Goal: Task Accomplishment & Management: Complete application form

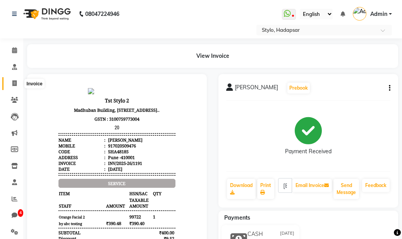
click at [13, 82] on icon at bounding box center [14, 83] width 4 height 6
select select "service"
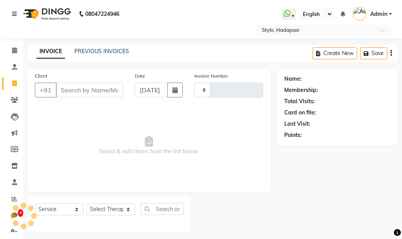
scroll to position [5, 0]
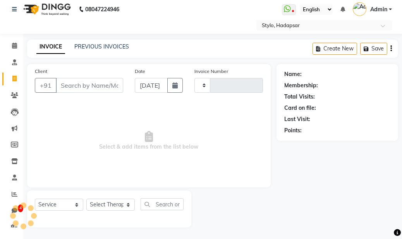
type input "1192"
select select "157"
click at [88, 84] on input "Client" at bounding box center [89, 85] width 67 height 15
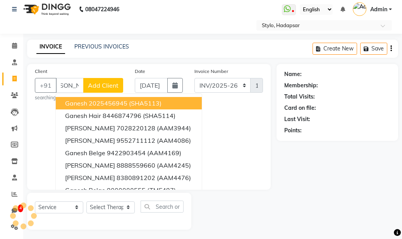
scroll to position [0, 16]
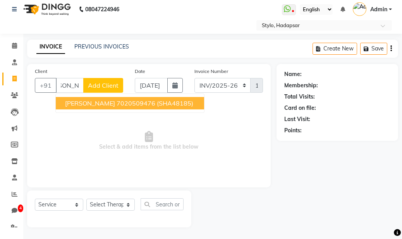
click at [101, 105] on button "[PERSON_NAME] 7020509476 (SHA48185)" at bounding box center [130, 103] width 148 height 12
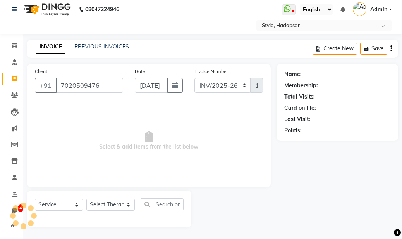
type input "7020509476"
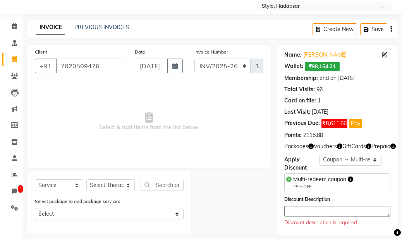
scroll to position [32, 0]
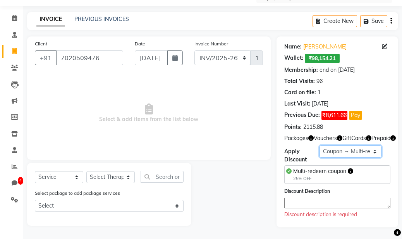
click at [304, 150] on select "Select Membership → Annual membership Membership → Arc Membership Membership → …" at bounding box center [351, 151] width 62 height 12
select select "1: Object"
click at [304, 147] on select "Select Membership → Annual membership Membership → Arc Membership Membership → …" at bounding box center [351, 151] width 62 height 12
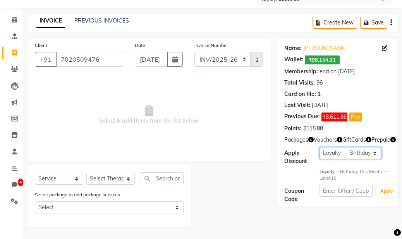
scroll to position [31, 0]
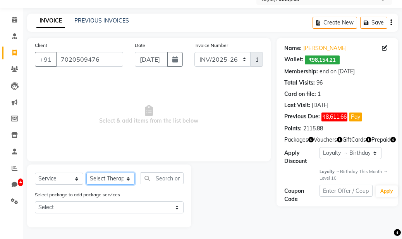
click at [103, 176] on select "Select Therapist AAAb aadi [PERSON_NAME] abc testing Abc testing abhi Admin A A…" at bounding box center [110, 178] width 48 height 12
select select "5396"
click at [86, 172] on select "Select Therapist AAAb aadi [PERSON_NAME] abc testing Abc testing abhi Admin A A…" at bounding box center [110, 178] width 48 height 12
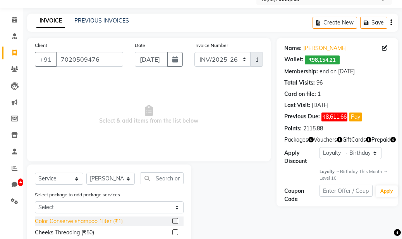
click at [83, 218] on div "Color Conserve shampoo 1liter (₹1)" at bounding box center [79, 221] width 88 height 8
checkbox input "false"
select select "Z73944"
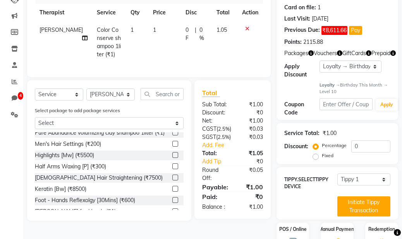
scroll to position [158, 0]
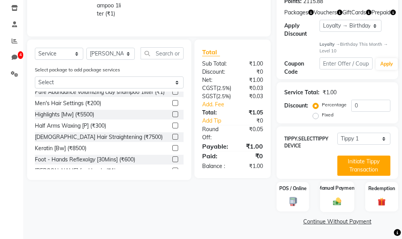
click at [304, 191] on label "Manual Payment" at bounding box center [337, 187] width 39 height 7
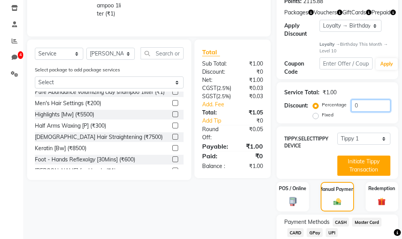
click at [304, 107] on input "0" at bounding box center [370, 106] width 39 height 12
type input "10"
click at [304, 113] on div "Fixed" at bounding box center [324, 114] width 19 height 9
click at [304, 115] on label "Fixed" at bounding box center [328, 114] width 12 height 7
click at [304, 115] on input "Fixed" at bounding box center [317, 114] width 5 height 5
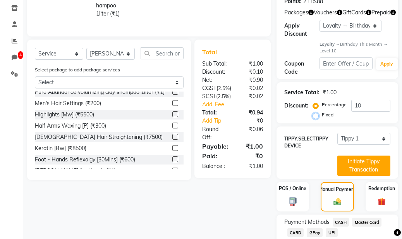
radio input "true"
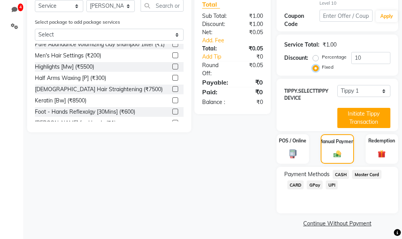
scroll to position [207, 0]
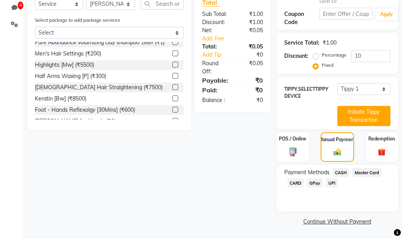
click at [304, 172] on span "CASH" at bounding box center [341, 172] width 17 height 9
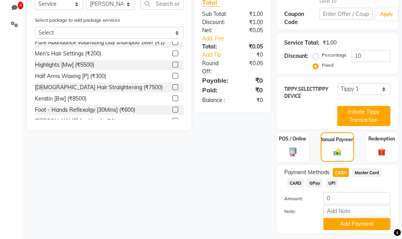
scroll to position [229, 0]
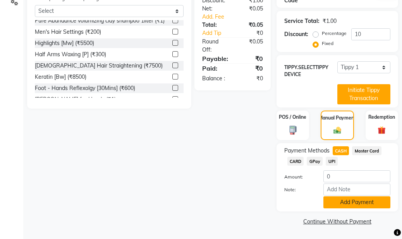
click at [304, 203] on button "Add Payment" at bounding box center [356, 202] width 67 height 12
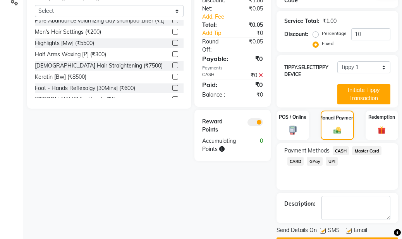
scroll to position [251, 0]
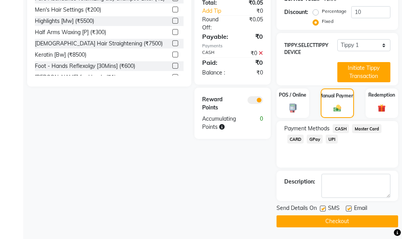
click at [304, 220] on button "Checkout" at bounding box center [338, 221] width 122 height 12
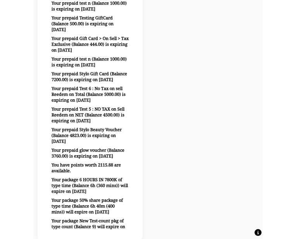
scroll to position [362, 0]
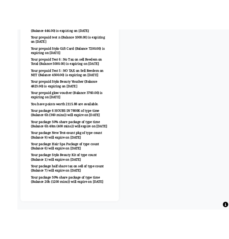
scroll to position [351, 0]
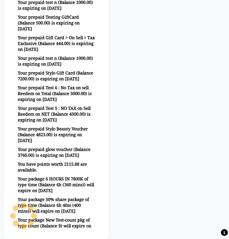
select select "45"
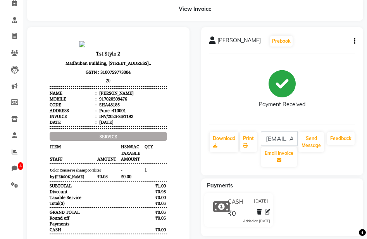
scroll to position [0, 0]
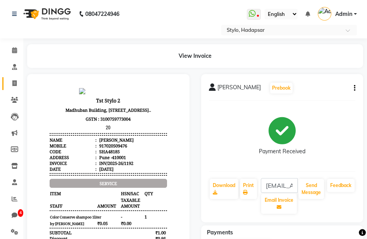
click at [13, 79] on span at bounding box center [15, 83] width 14 height 9
select select "service"
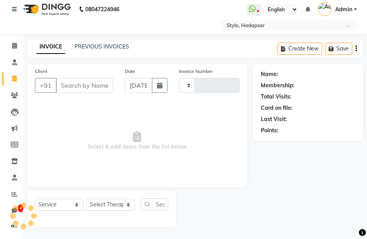
type input "1193"
select select "157"
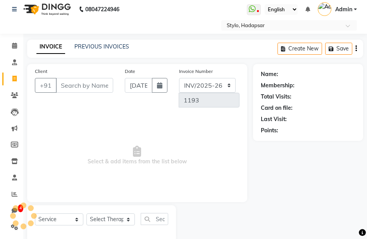
scroll to position [19, 0]
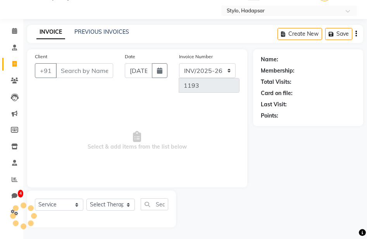
click at [84, 77] on input "Client" at bounding box center [84, 70] width 57 height 15
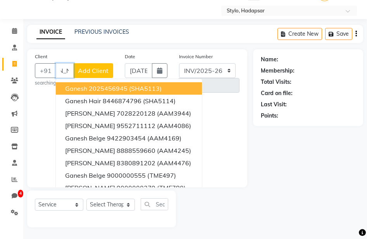
scroll to position [0, 26]
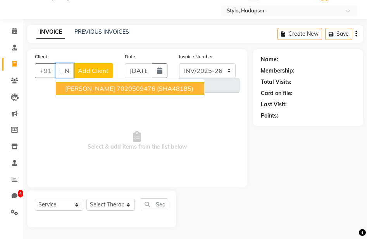
click at [126, 91] on ngb-highlight "7020509476" at bounding box center [136, 88] width 39 height 8
type input "7020509476"
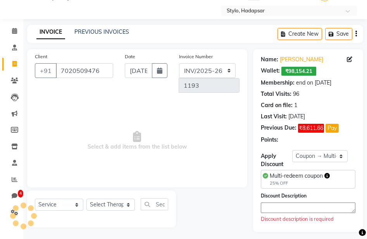
scroll to position [45, 0]
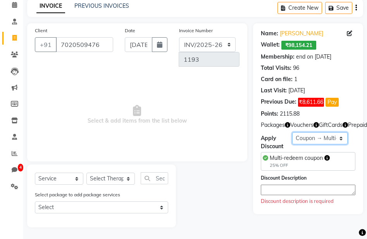
click at [304, 144] on select "Select Membership → Annual membership Membership → Arc Membership Membership → …" at bounding box center [319, 138] width 55 height 12
click at [292, 140] on select "Select Membership → Annual membership Membership → Arc Membership Membership → …" at bounding box center [319, 138] width 55 height 12
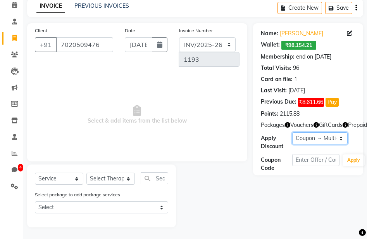
click at [304, 144] on select "Select Membership → Annual membership Membership → Arc Membership Membership → …" at bounding box center [319, 138] width 55 height 12
select select "1: Object"
click at [292, 140] on select "Select Membership → Annual membership Membership → Arc Membership Membership → …" at bounding box center [319, 138] width 55 height 12
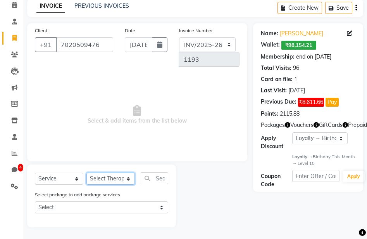
click at [103, 183] on select "Select Therapist AAAb aadi [PERSON_NAME] abc testing Abc testing abhi Admin A A…" at bounding box center [110, 178] width 48 height 12
select select "5396"
click at [86, 172] on select "Select Therapist AAAb aadi [PERSON_NAME] abc testing Abc testing abhi Admin A A…" at bounding box center [110, 178] width 48 height 12
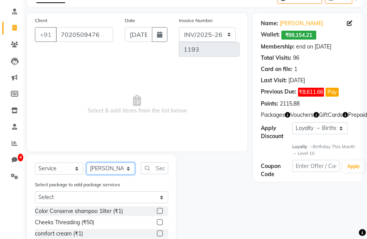
scroll to position [54, 0]
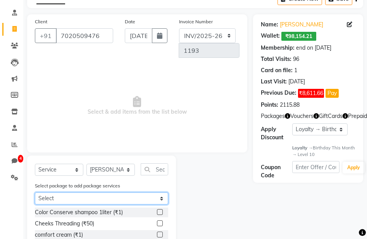
click at [62, 196] on select "Select 6 HOURS IN 7800K 50% share package Hair Spa Package Stylo Beauty Kit hal…" at bounding box center [101, 198] width 133 height 12
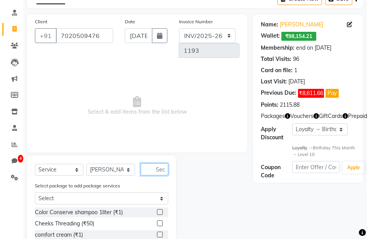
click at [157, 167] on input "text" at bounding box center [155, 169] width 28 height 12
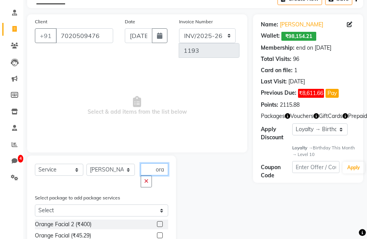
scroll to position [72, 0]
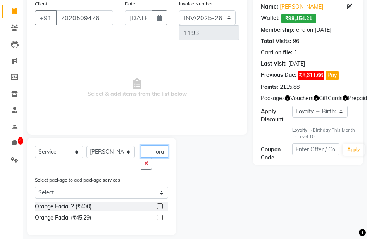
type input "ora"
click at [161, 206] on label at bounding box center [160, 206] width 6 height 6
click at [161, 206] on input "checkbox" at bounding box center [159, 206] width 5 height 5
checkbox input "true"
select select "Z73944"
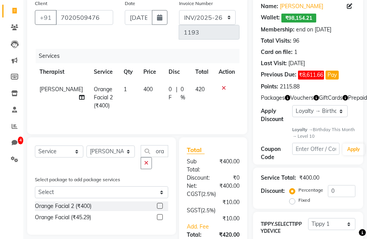
checkbox input "false"
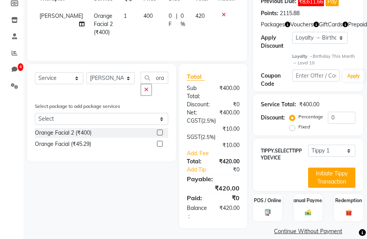
scroll to position [148, 0]
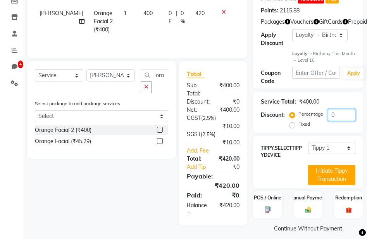
click at [304, 121] on input "0" at bounding box center [342, 115] width 28 height 12
click at [298, 127] on label "Fixed" at bounding box center [304, 123] width 12 height 7
click at [292, 127] on input "Fixed" at bounding box center [293, 123] width 5 height 5
radio input "true"
click at [304, 121] on input "0" at bounding box center [342, 115] width 28 height 12
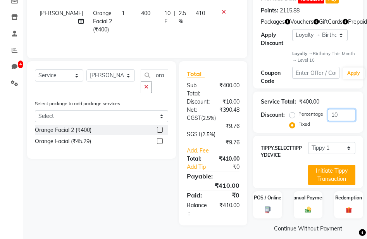
scroll to position [163, 0]
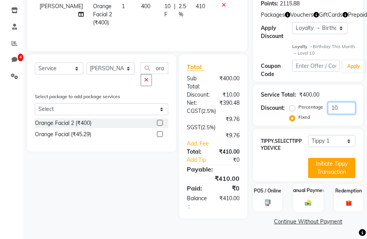
type input "10"
click at [304, 195] on div "Manual Payment" at bounding box center [308, 198] width 30 height 28
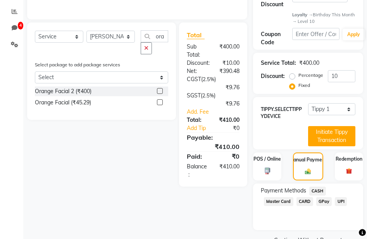
scroll to position [214, 0]
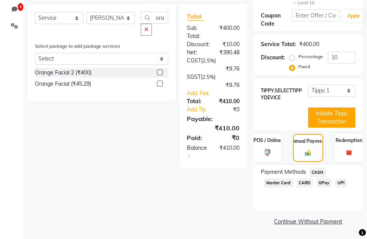
click at [304, 173] on span "CASH" at bounding box center [317, 172] width 17 height 9
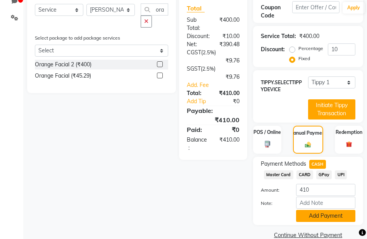
click at [304, 222] on button "Add Payment" at bounding box center [325, 216] width 59 height 12
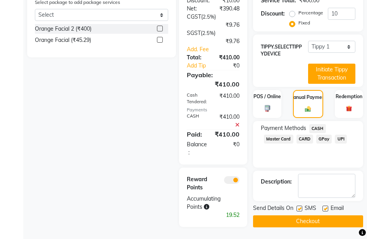
scroll to position [258, 0]
click at [304, 222] on button "Checkout" at bounding box center [308, 221] width 110 height 12
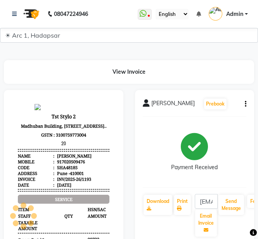
select select "45"
